Goal: Information Seeking & Learning: Learn about a topic

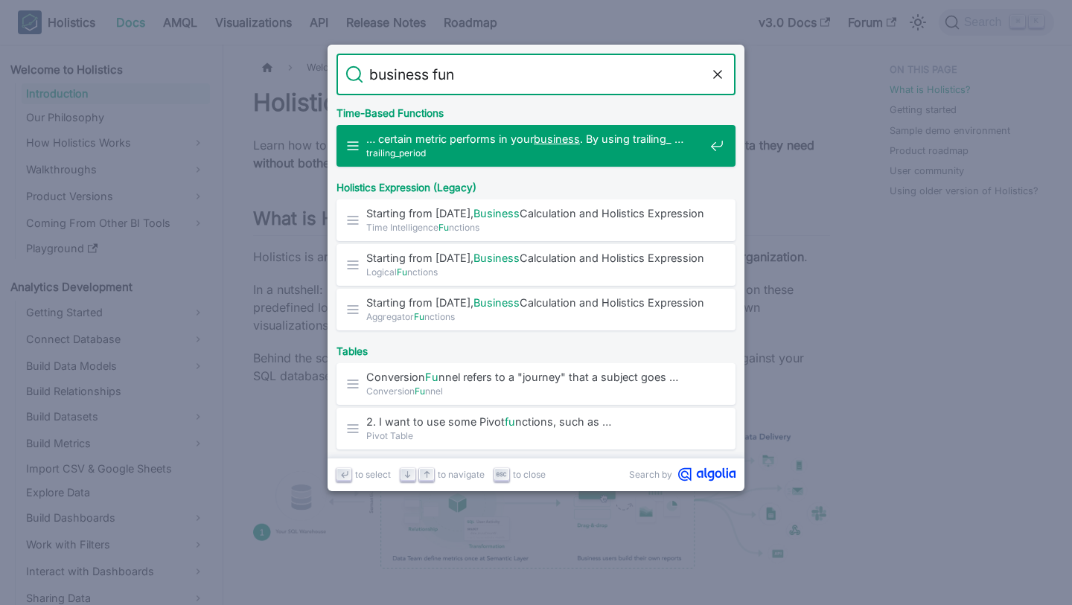
type input "business func"
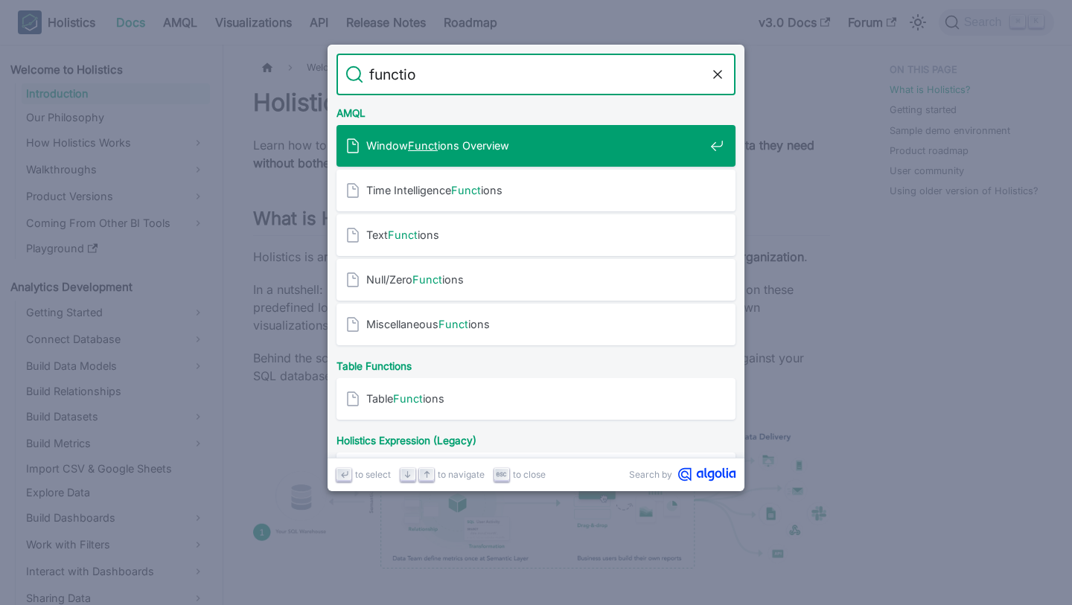
type input "function"
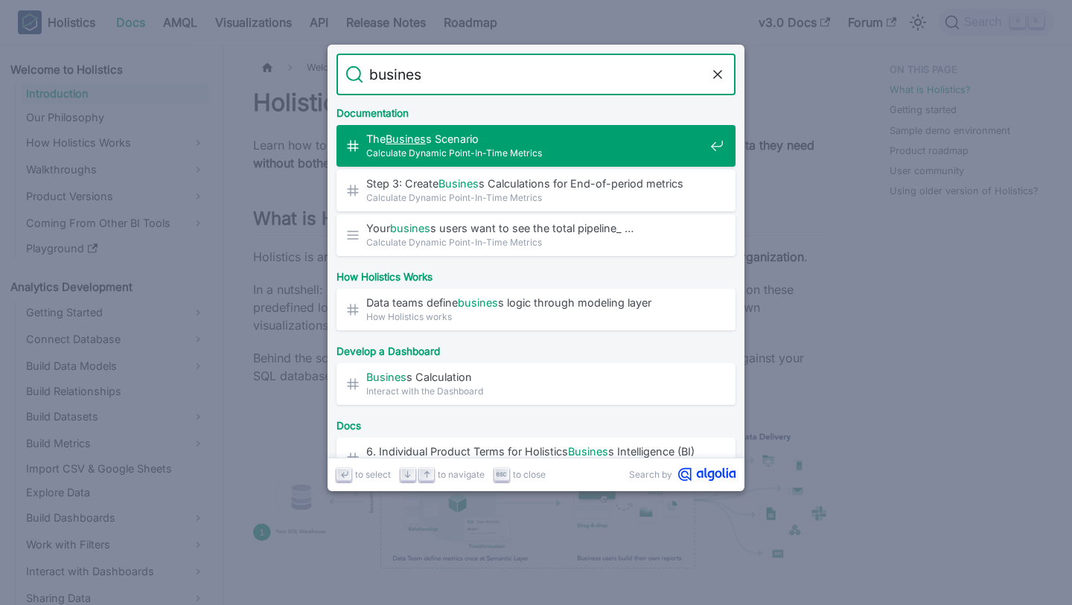
type input "business"
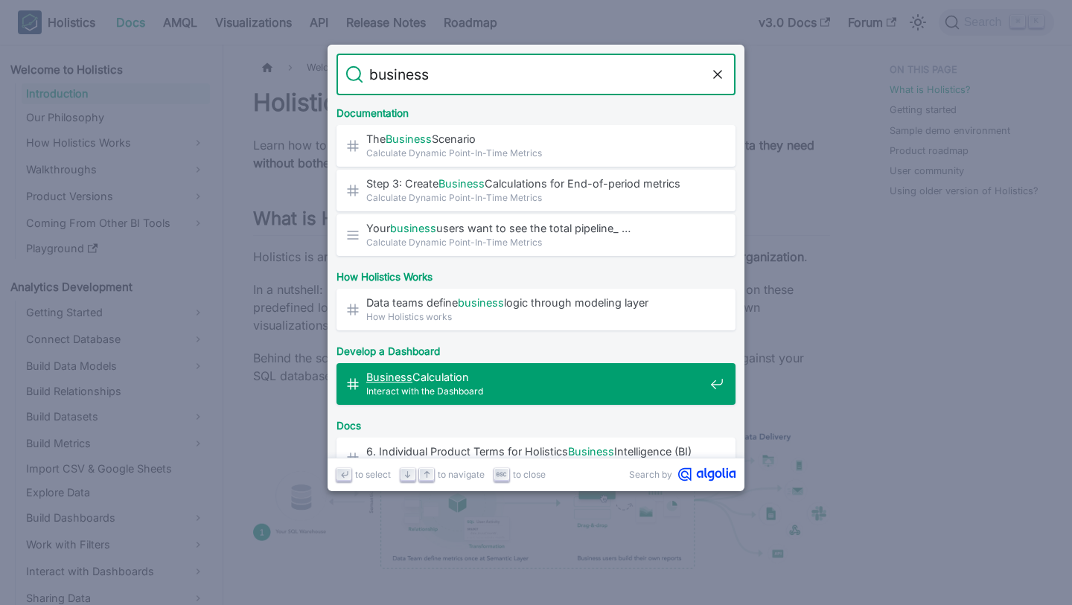
click at [645, 384] on span "Interact with the Dashboard" at bounding box center [535, 391] width 338 height 14
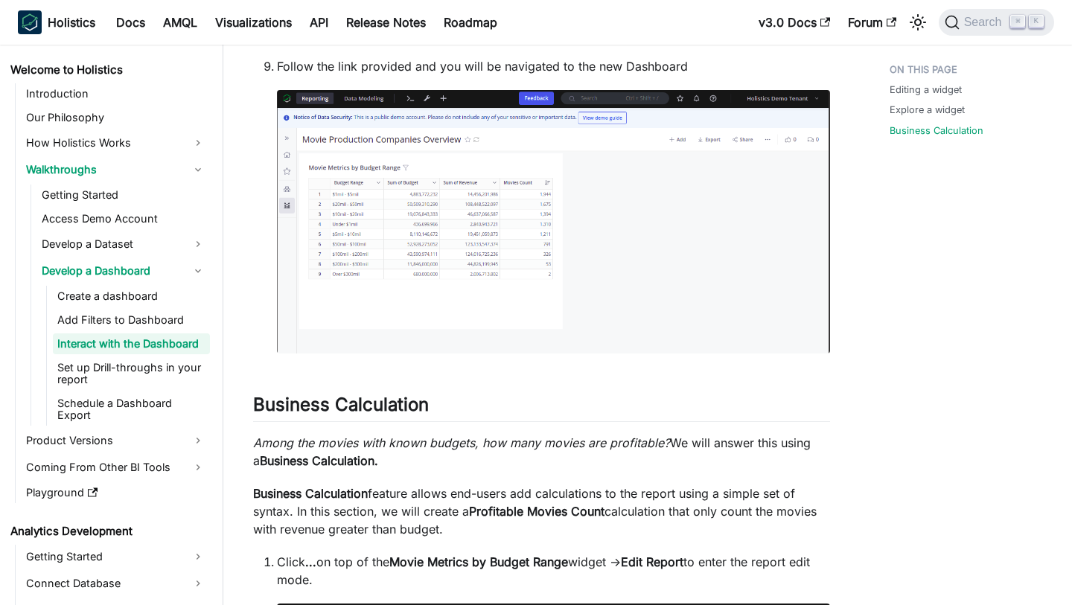
scroll to position [6257, 0]
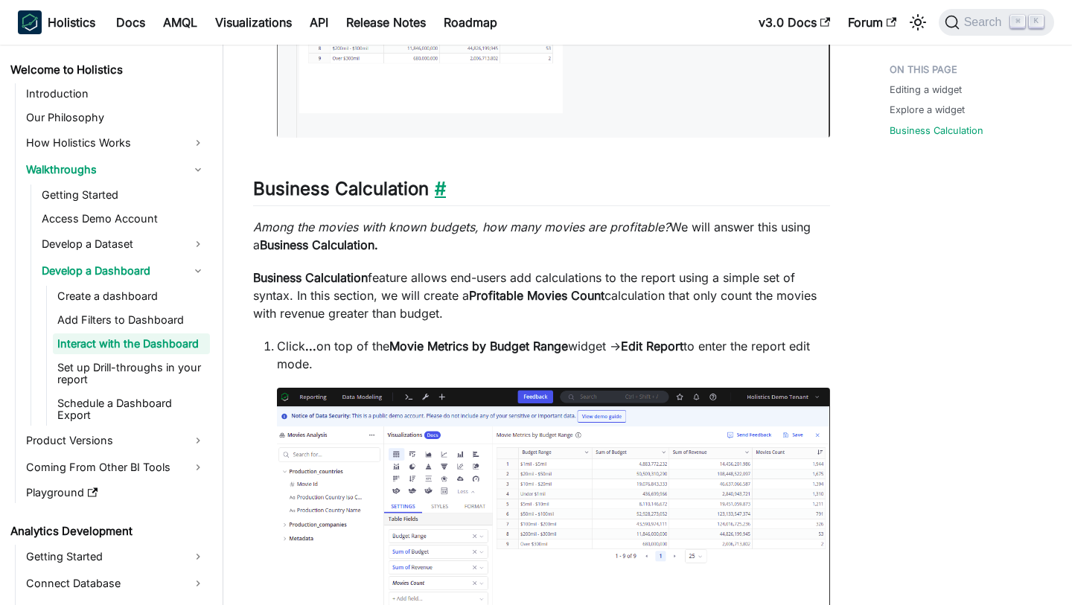
click at [446, 190] on link "​" at bounding box center [437, 189] width 17 height 22
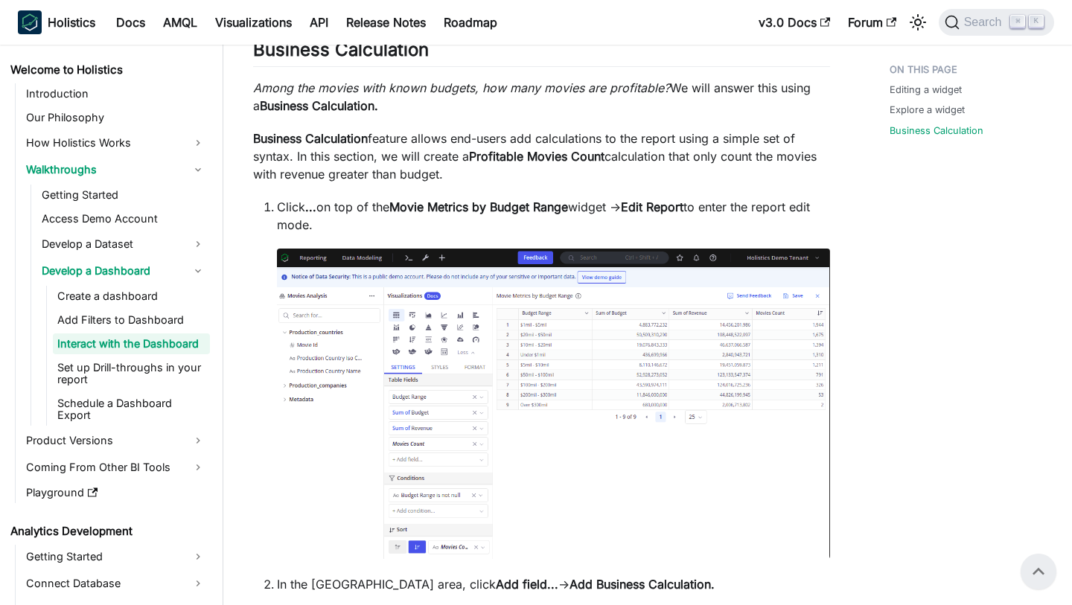
scroll to position [6378, 0]
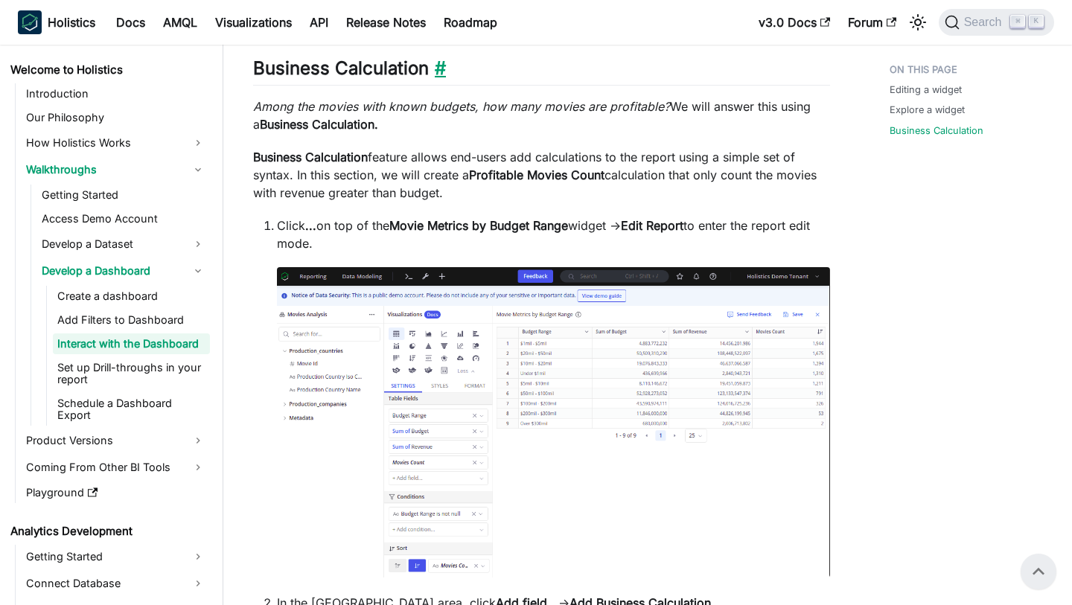
click at [446, 71] on link "​" at bounding box center [437, 68] width 17 height 22
